Goal: Check status: Check status

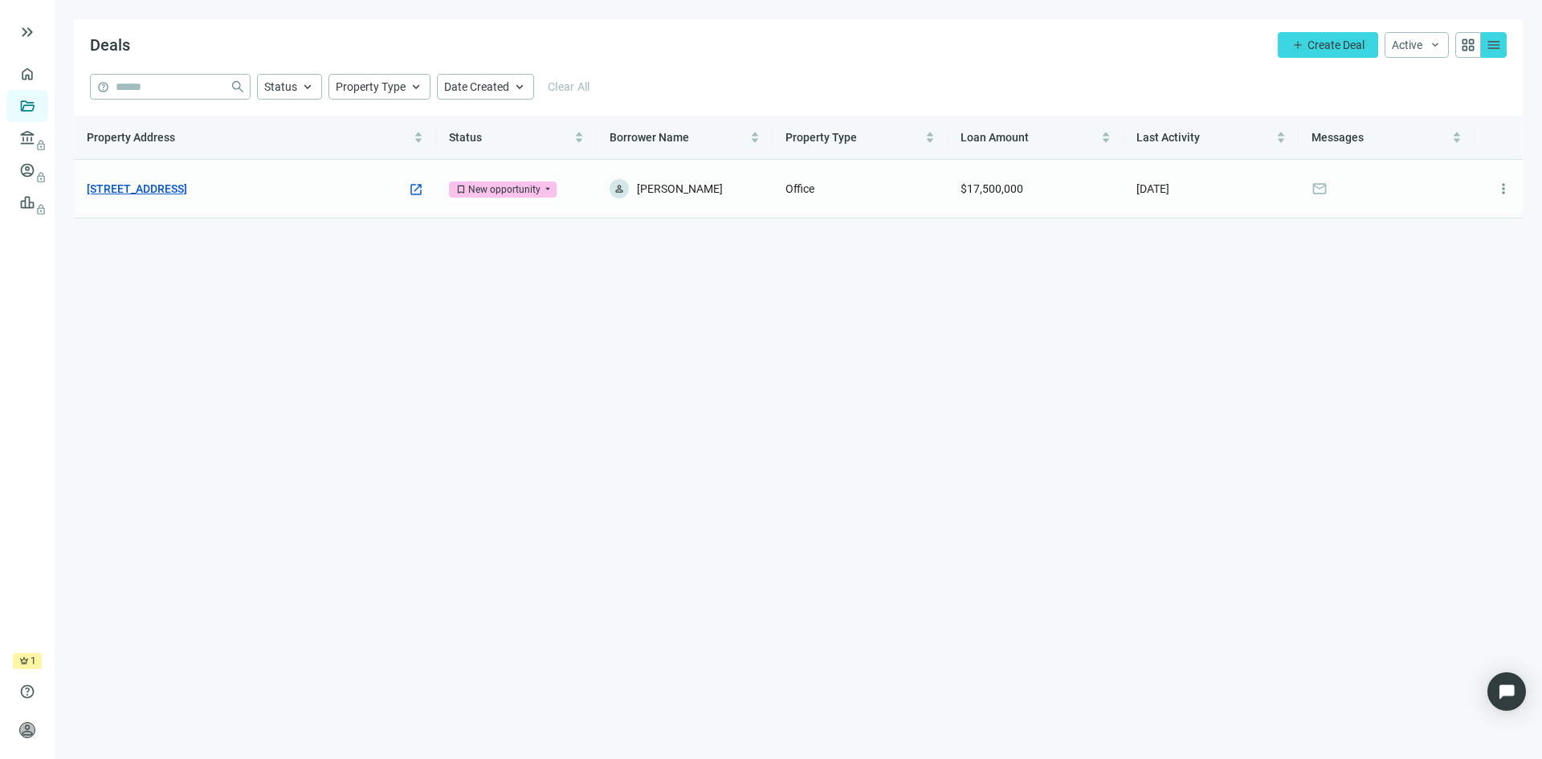
click at [187, 183] on link "180 Glastonbury Blvd, Glastonbury, CT 06033" at bounding box center [137, 189] width 100 height 18
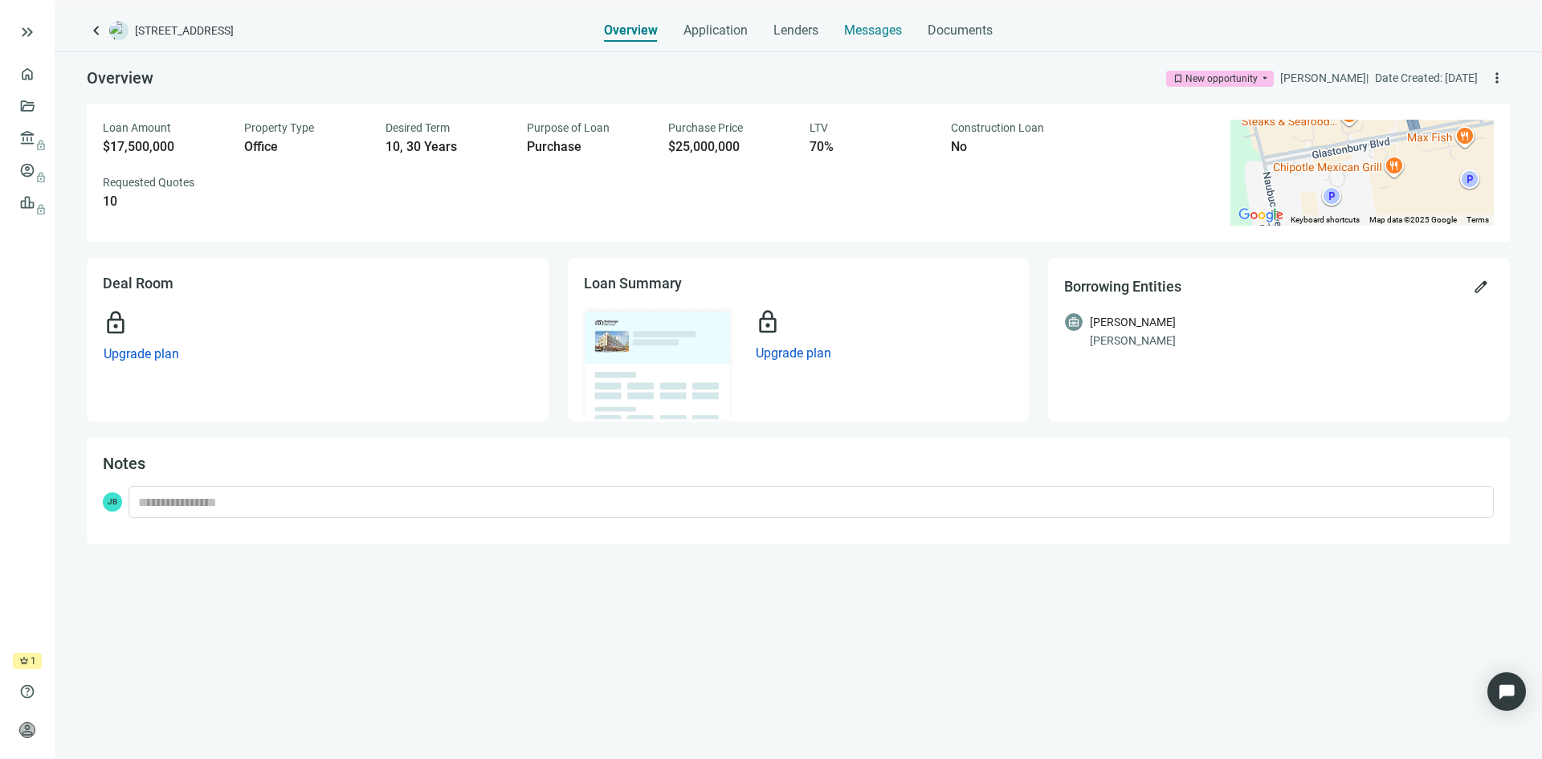
click at [884, 34] on span "Messages" at bounding box center [873, 29] width 58 height 15
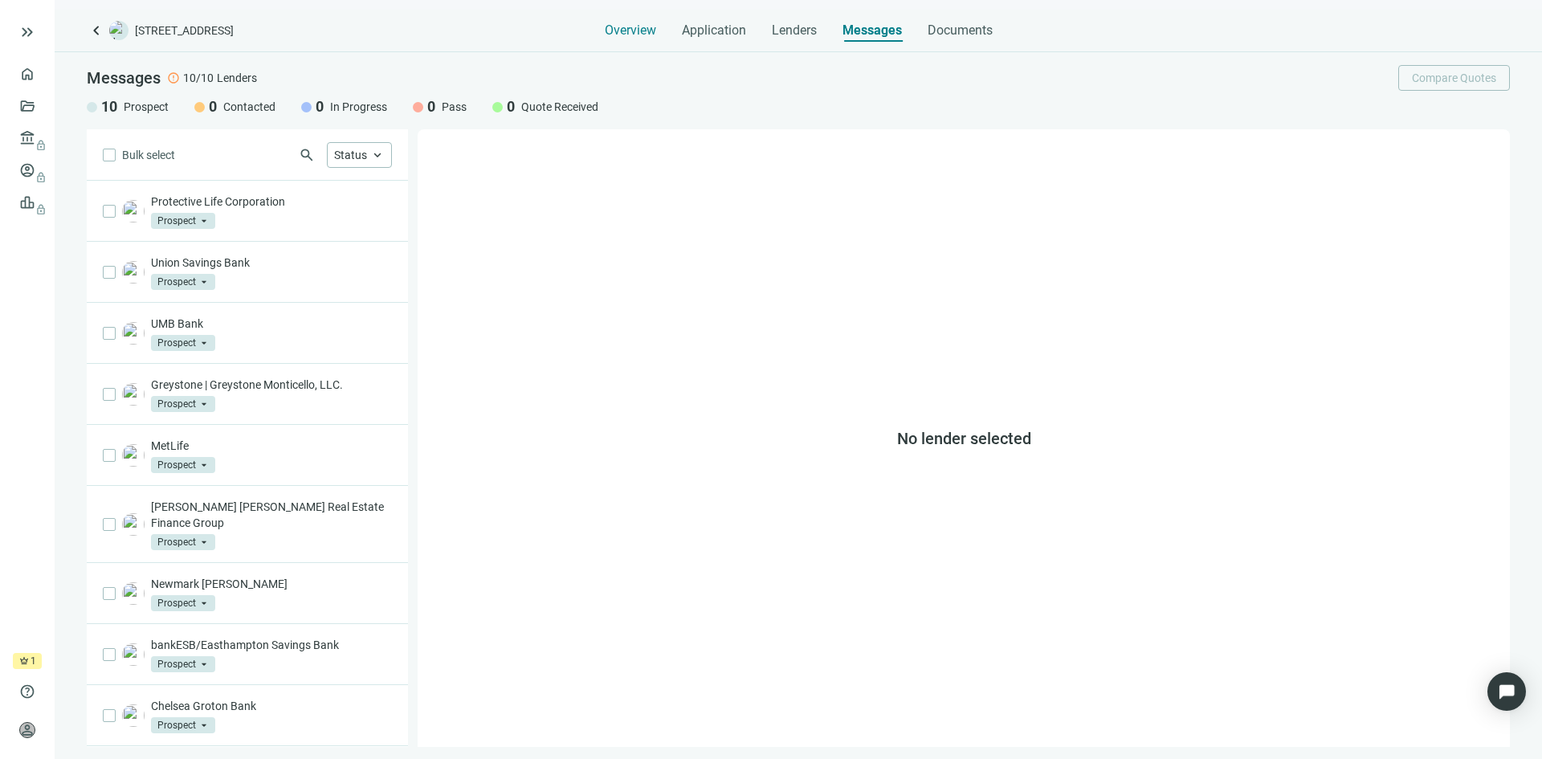
click at [621, 27] on span "Overview" at bounding box center [630, 30] width 51 height 16
